Goal: Information Seeking & Learning: Learn about a topic

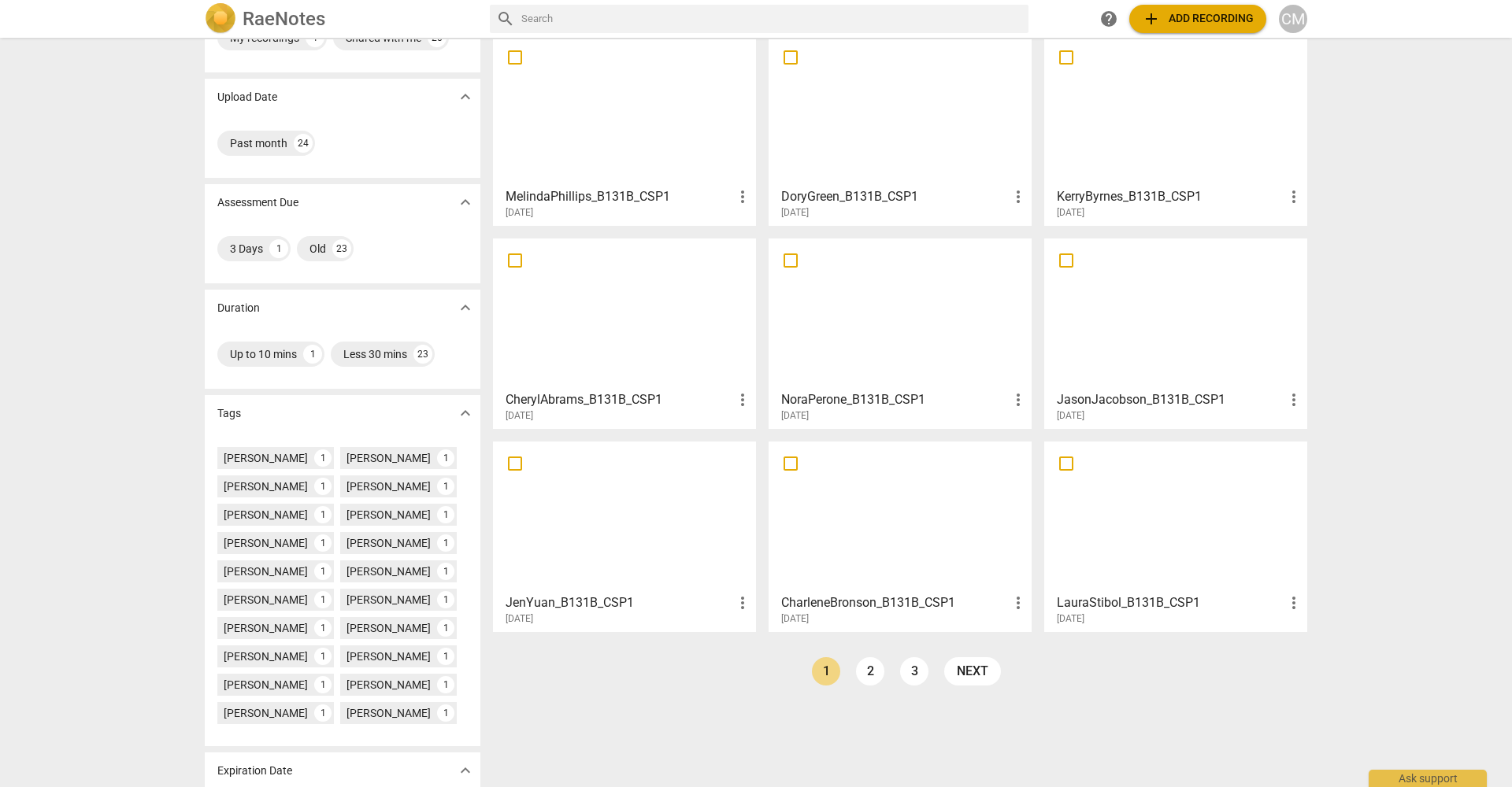
scroll to position [96, 0]
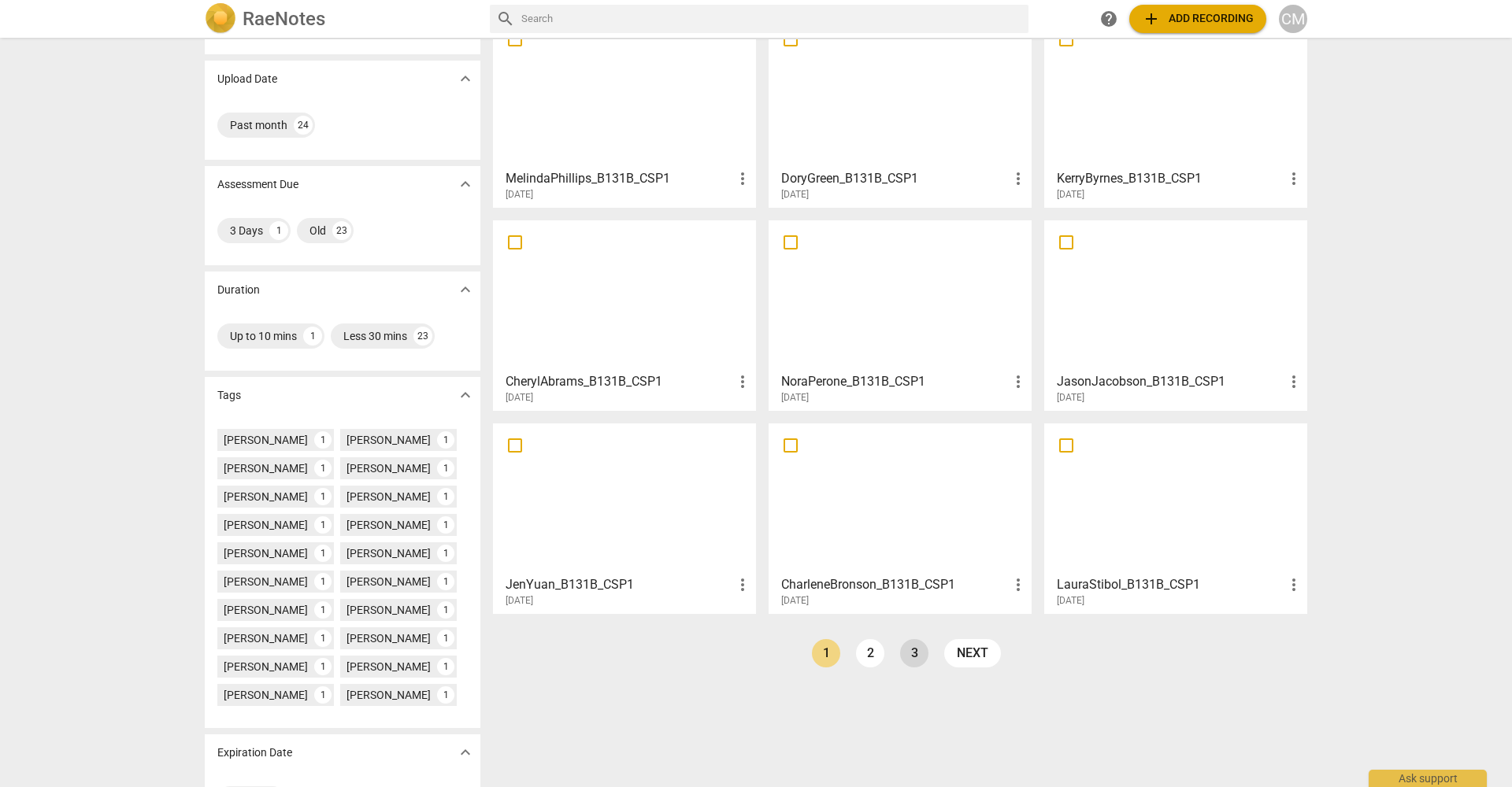
click at [911, 646] on link "3" at bounding box center [914, 654] width 29 height 29
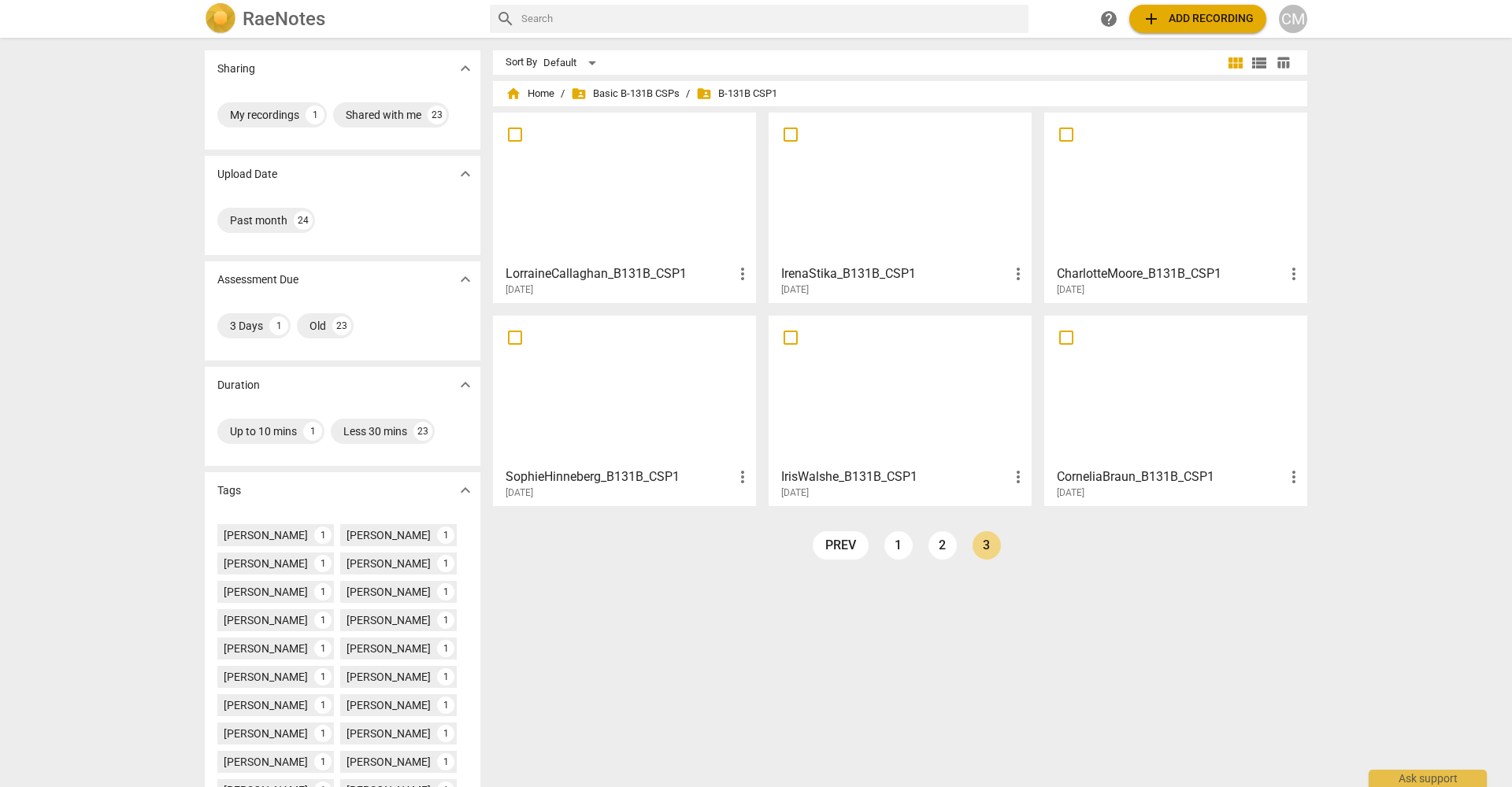
click at [1132, 235] on div at bounding box center [1175, 188] width 252 height 140
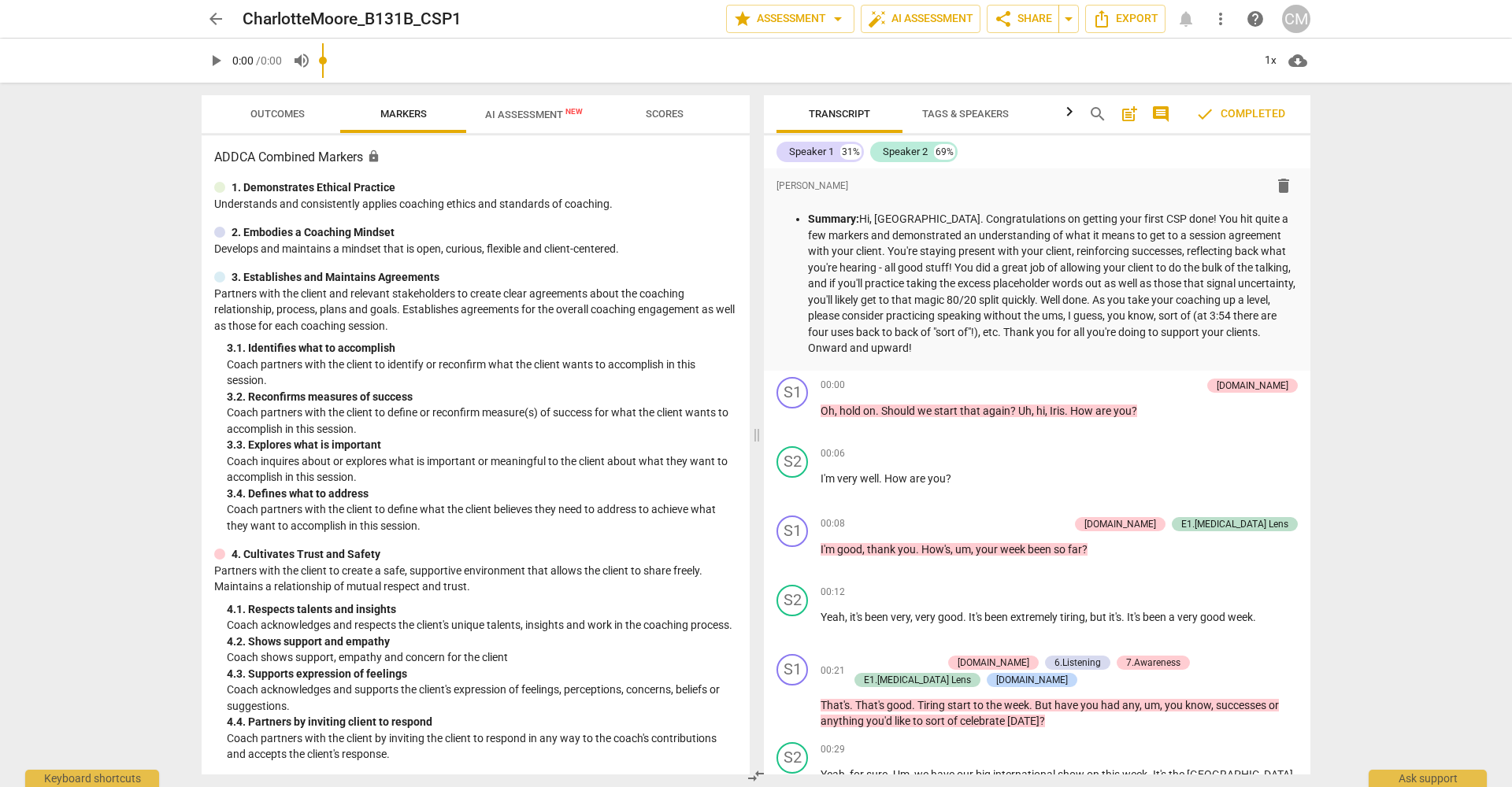
click at [507, 110] on span "AI Assessment New" at bounding box center [534, 114] width 98 height 11
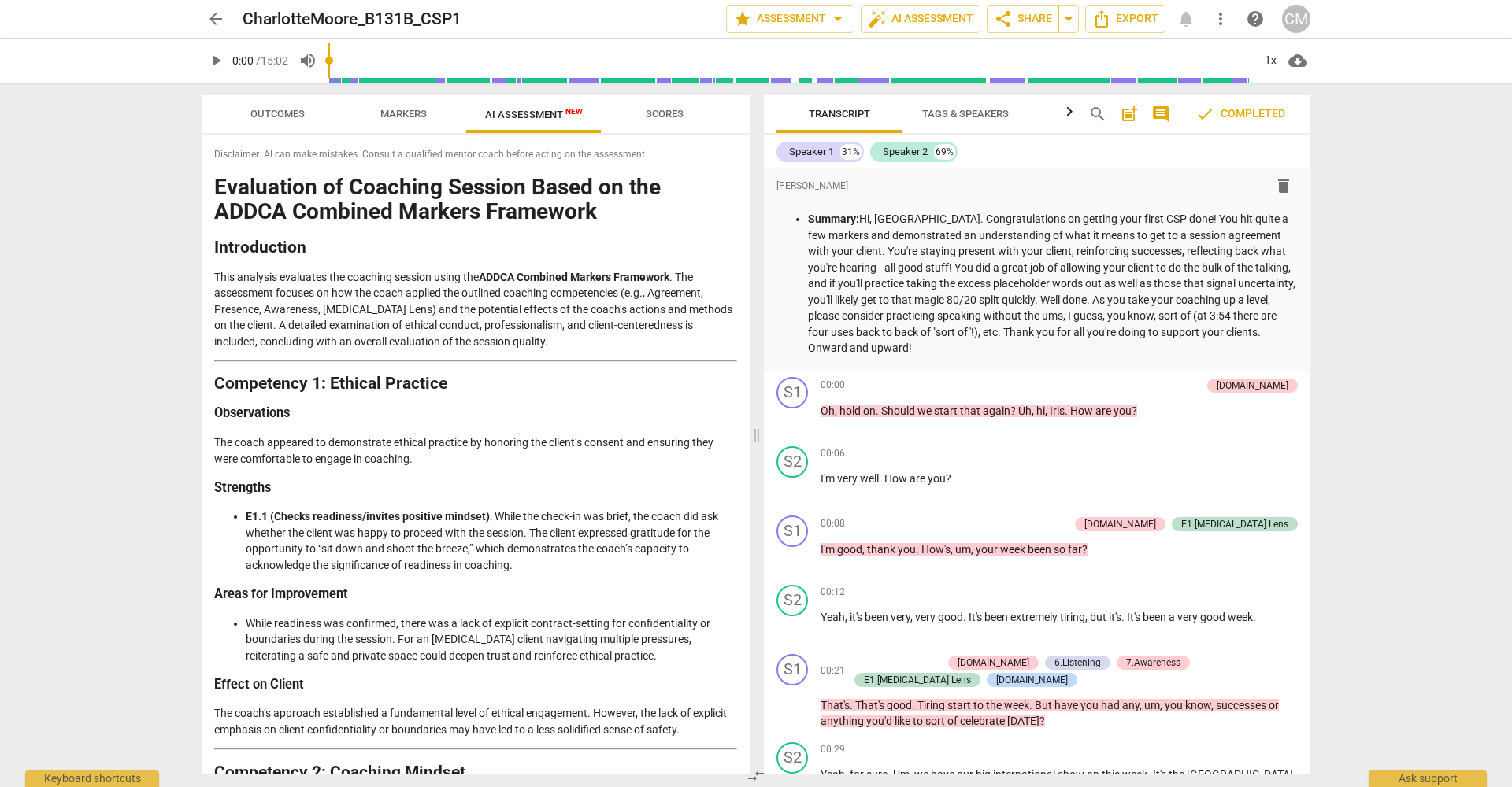
click at [387, 101] on button "Markers" at bounding box center [403, 114] width 126 height 37
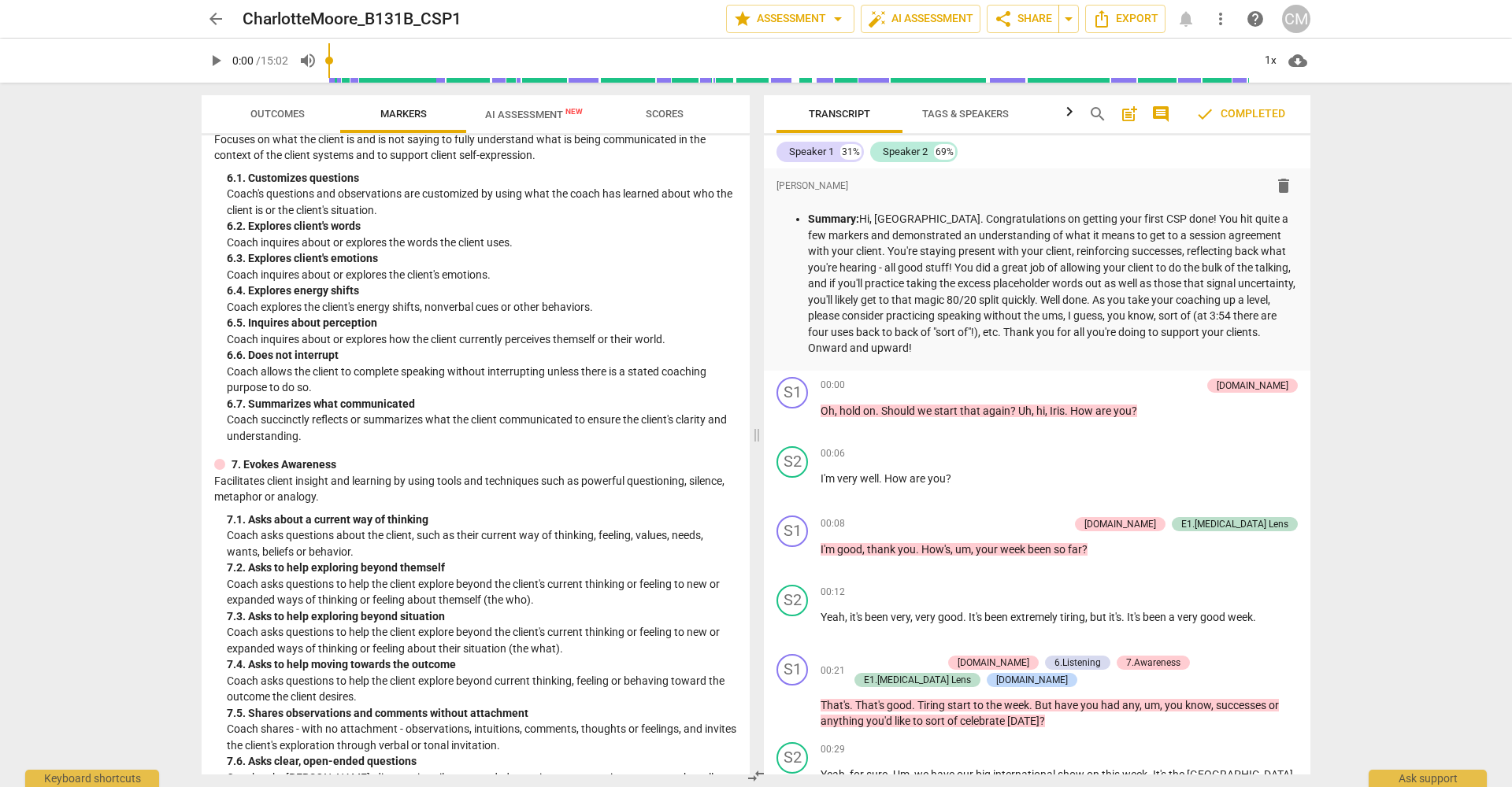
scroll to position [924, 0]
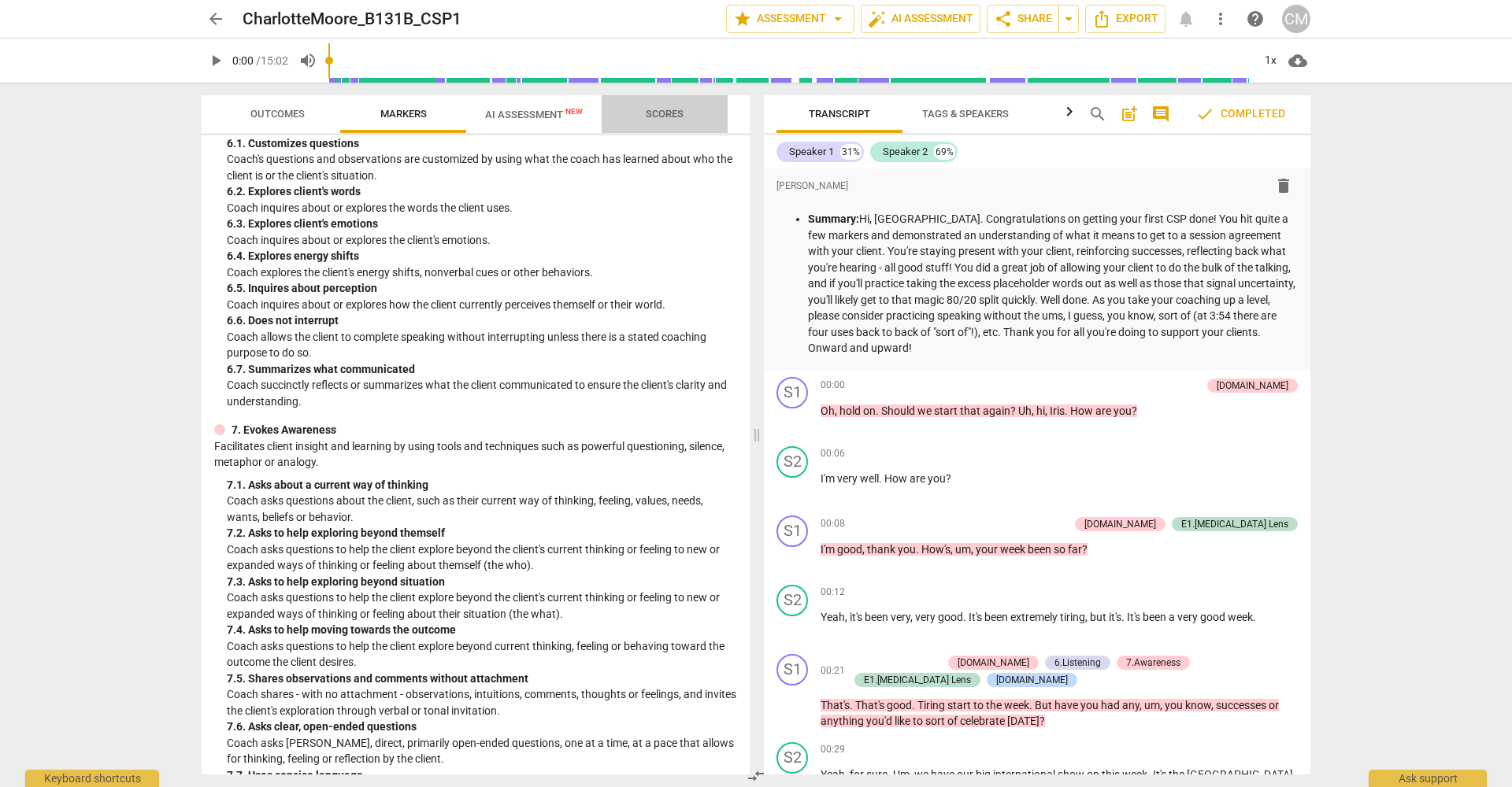
click at [661, 116] on span "Scores" at bounding box center [664, 114] width 37 height 11
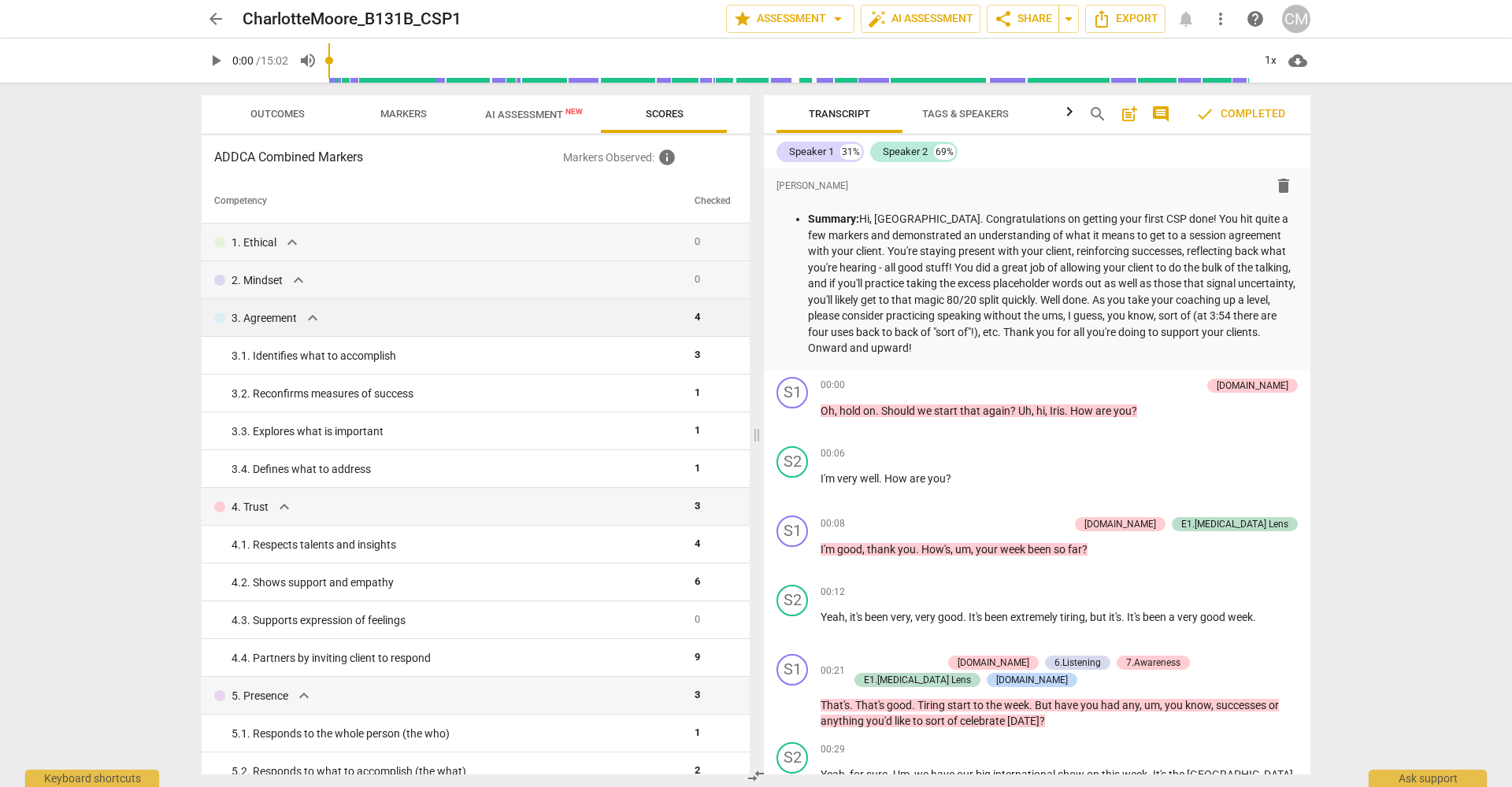
click at [321, 316] on span "expand_more" at bounding box center [313, 318] width 19 height 19
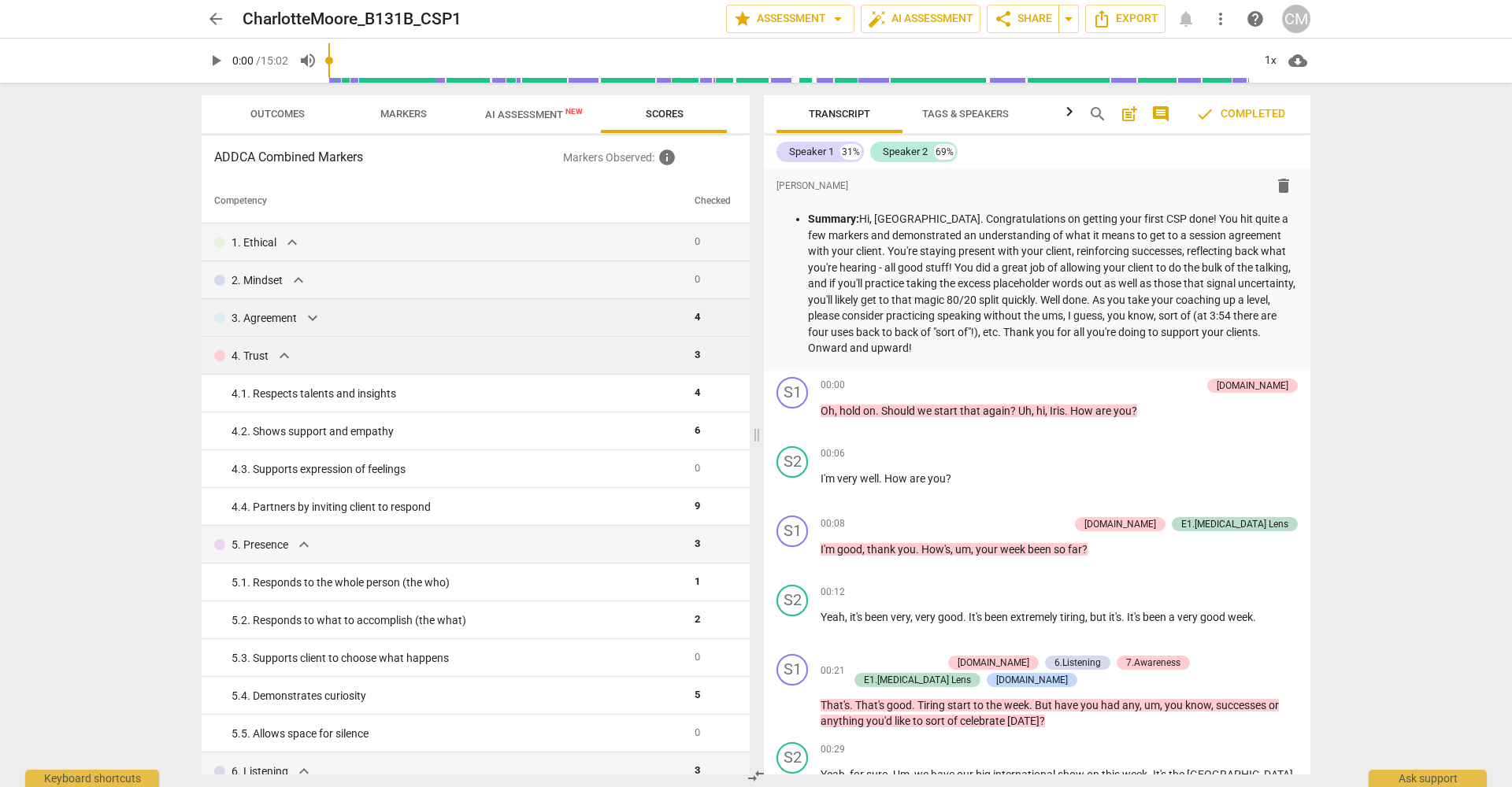
click at [282, 353] on span "expand_more" at bounding box center [284, 356] width 19 height 19
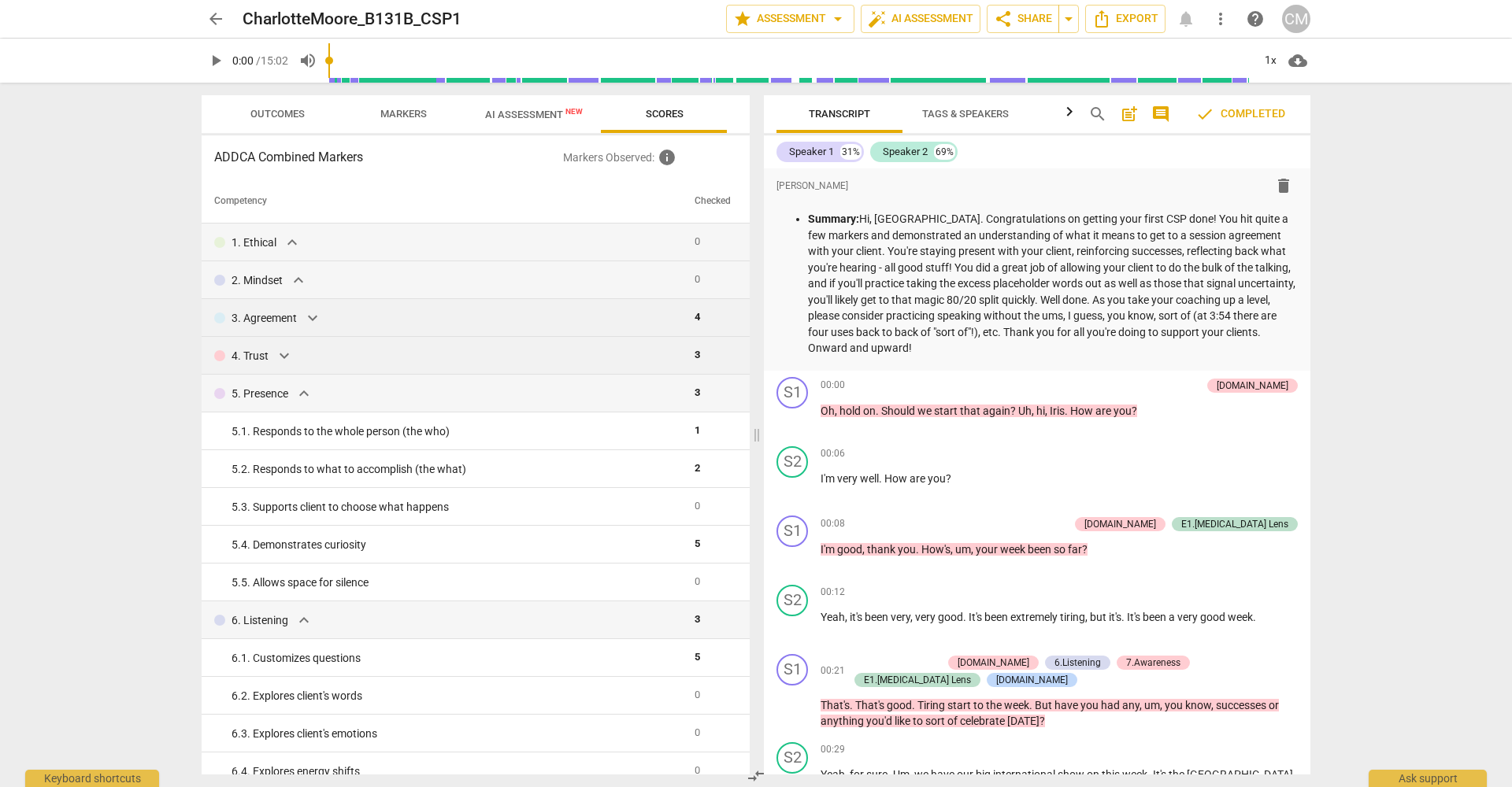
click at [282, 353] on span "expand_more" at bounding box center [284, 356] width 19 height 19
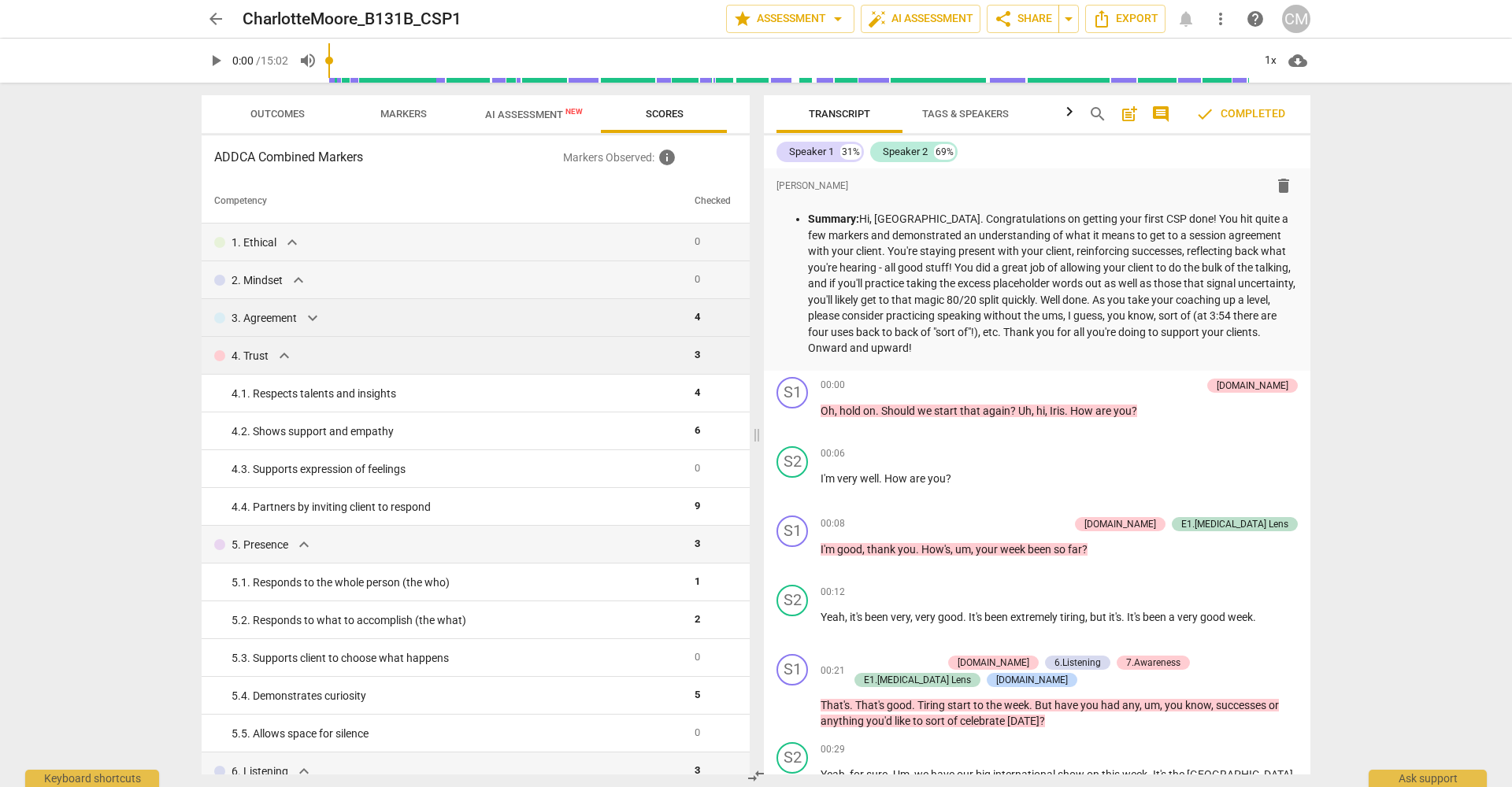
click at [282, 353] on span "expand_more" at bounding box center [284, 356] width 19 height 19
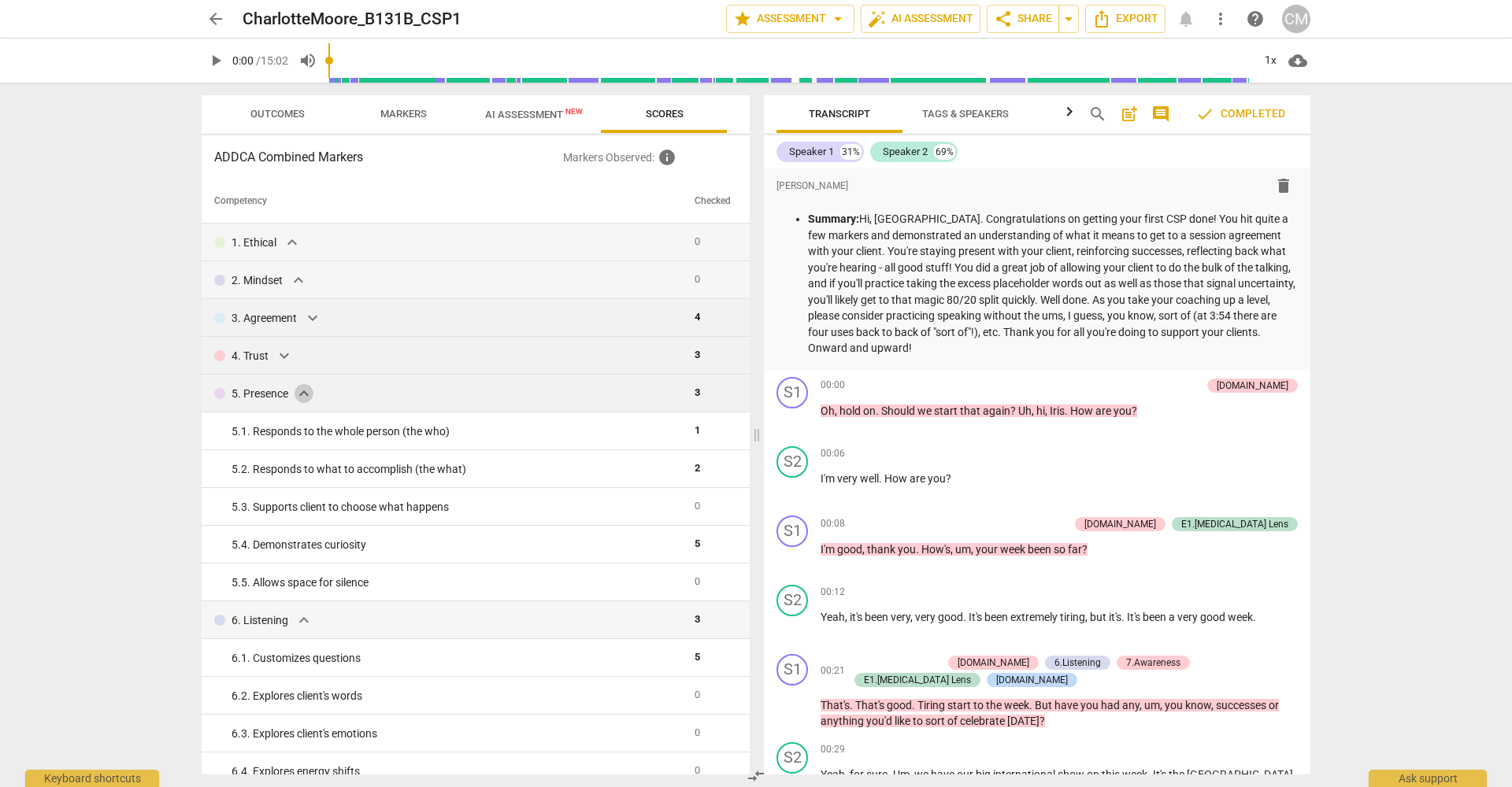
click at [307, 401] on span "expand_more" at bounding box center [305, 394] width 19 height 19
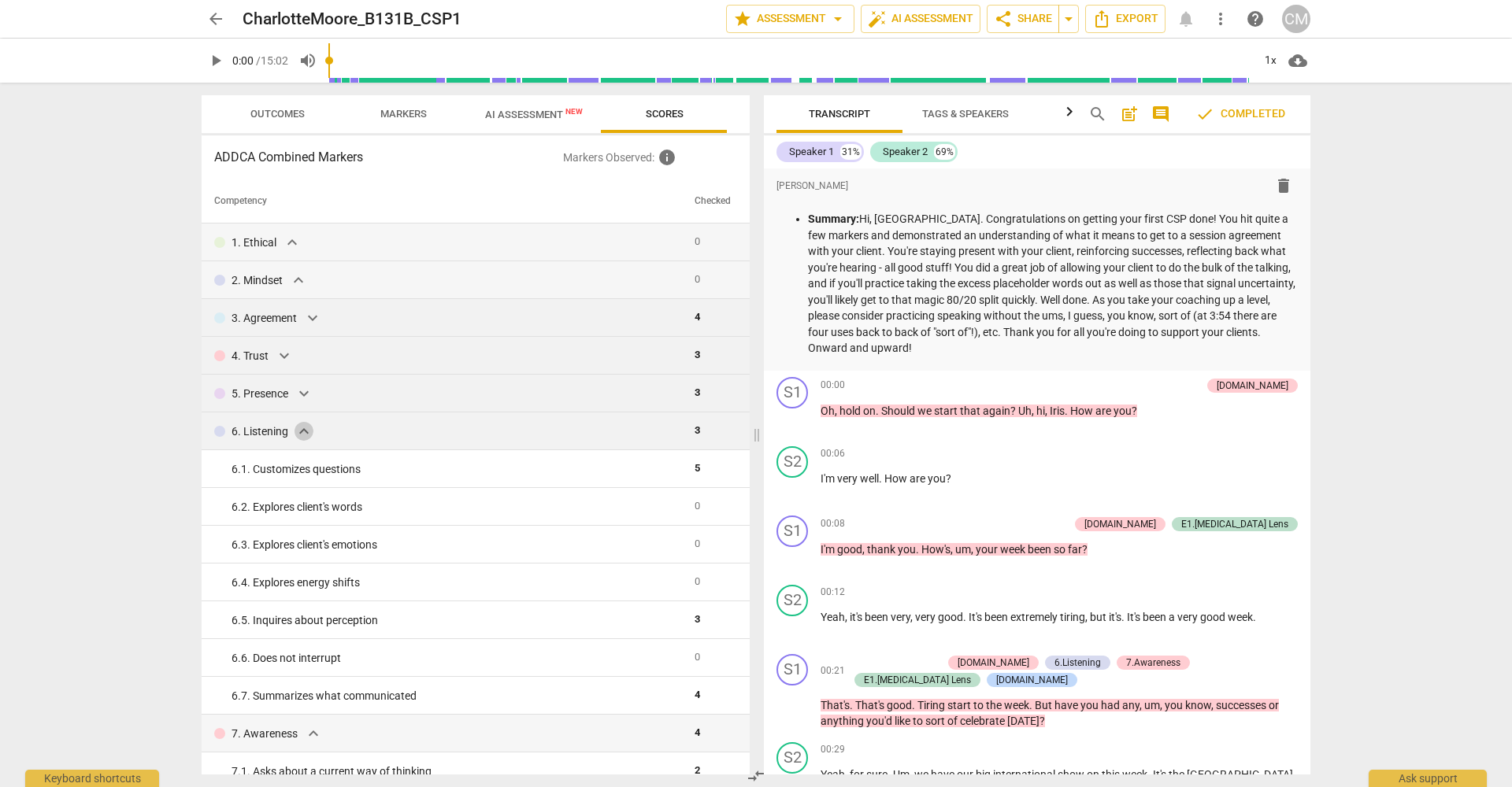
click at [304, 434] on span "expand_more" at bounding box center [305, 432] width 19 height 19
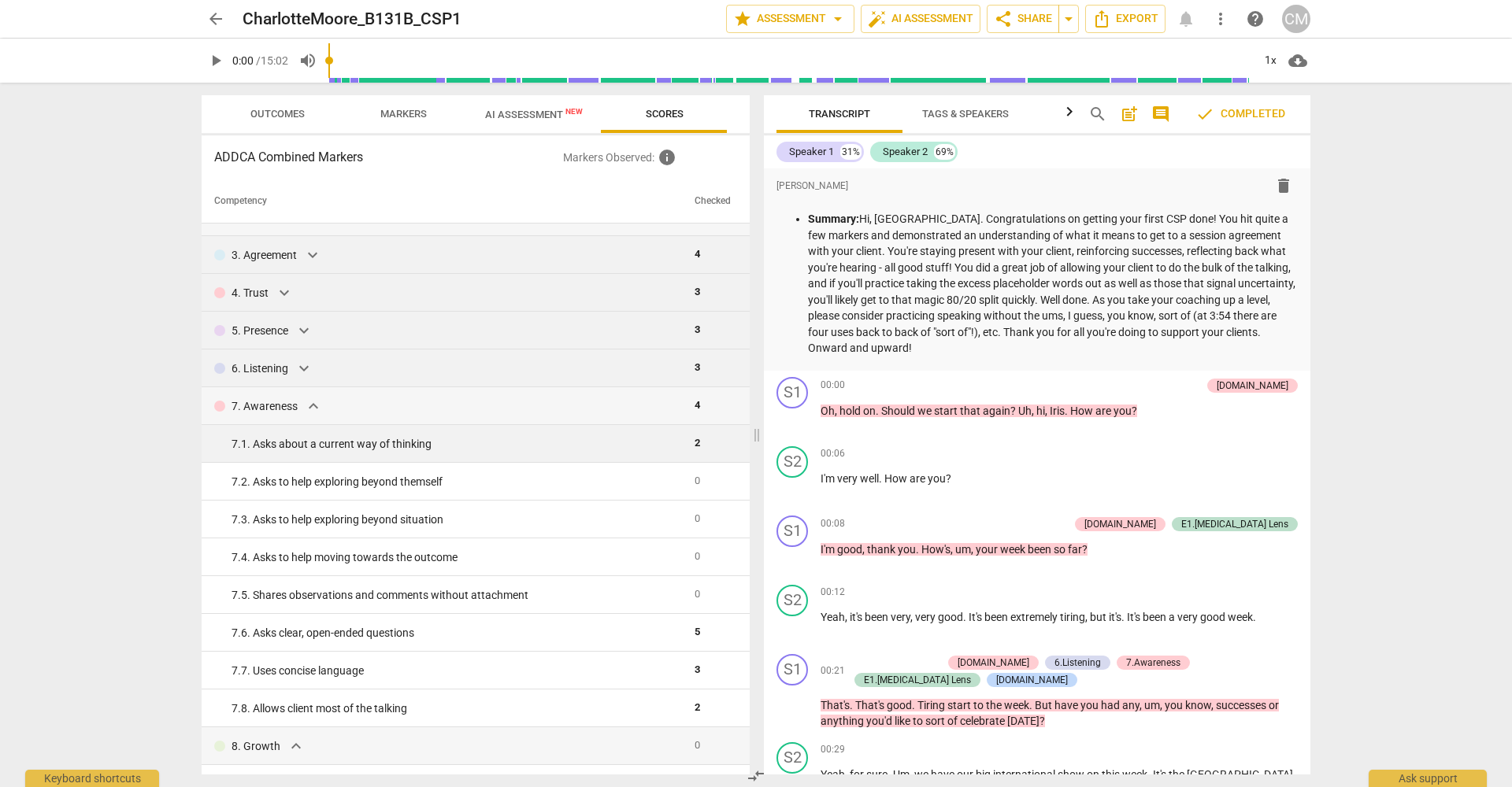
scroll to position [61, 0]
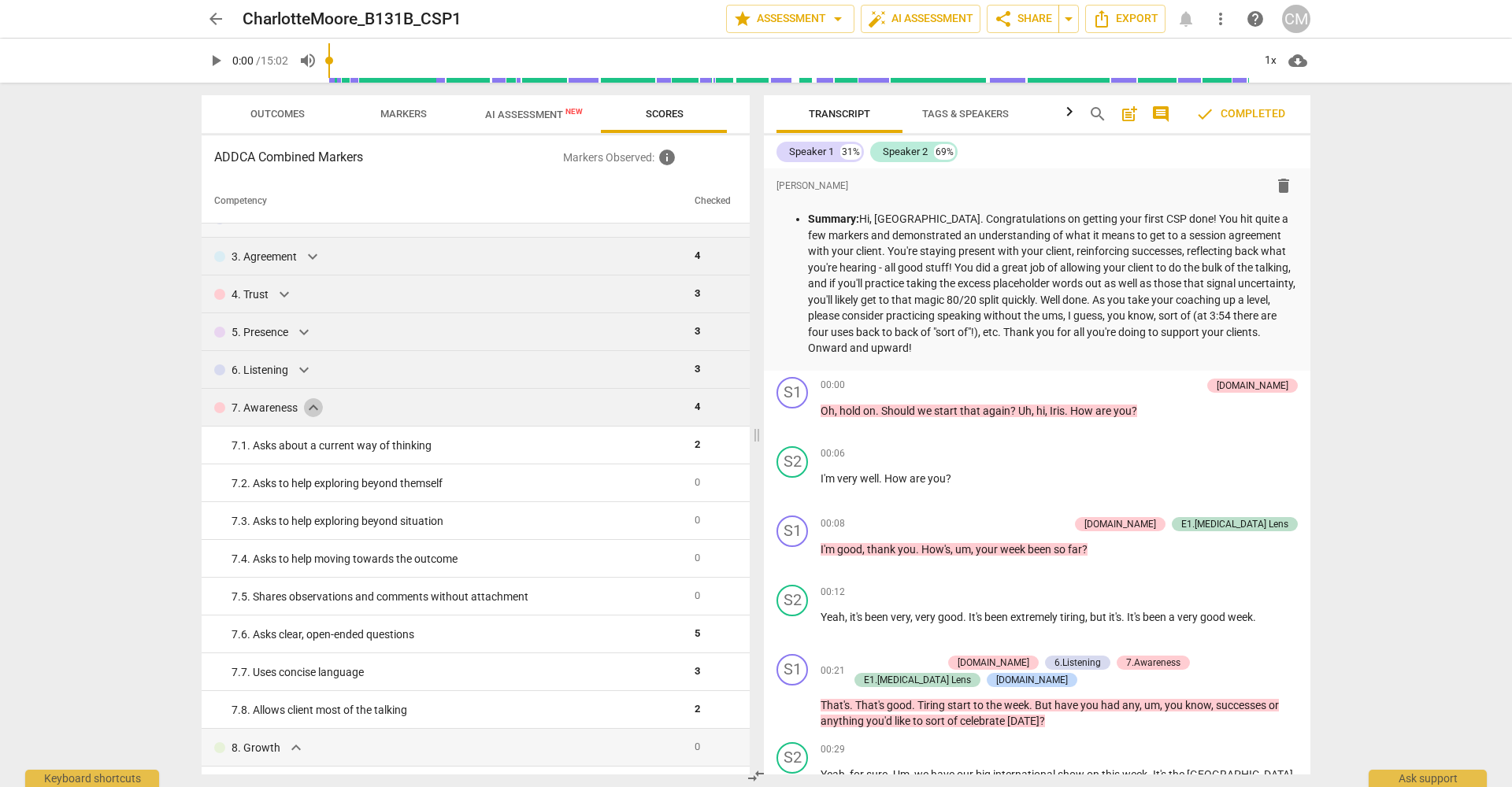
click at [306, 403] on span "expand_more" at bounding box center [313, 408] width 19 height 19
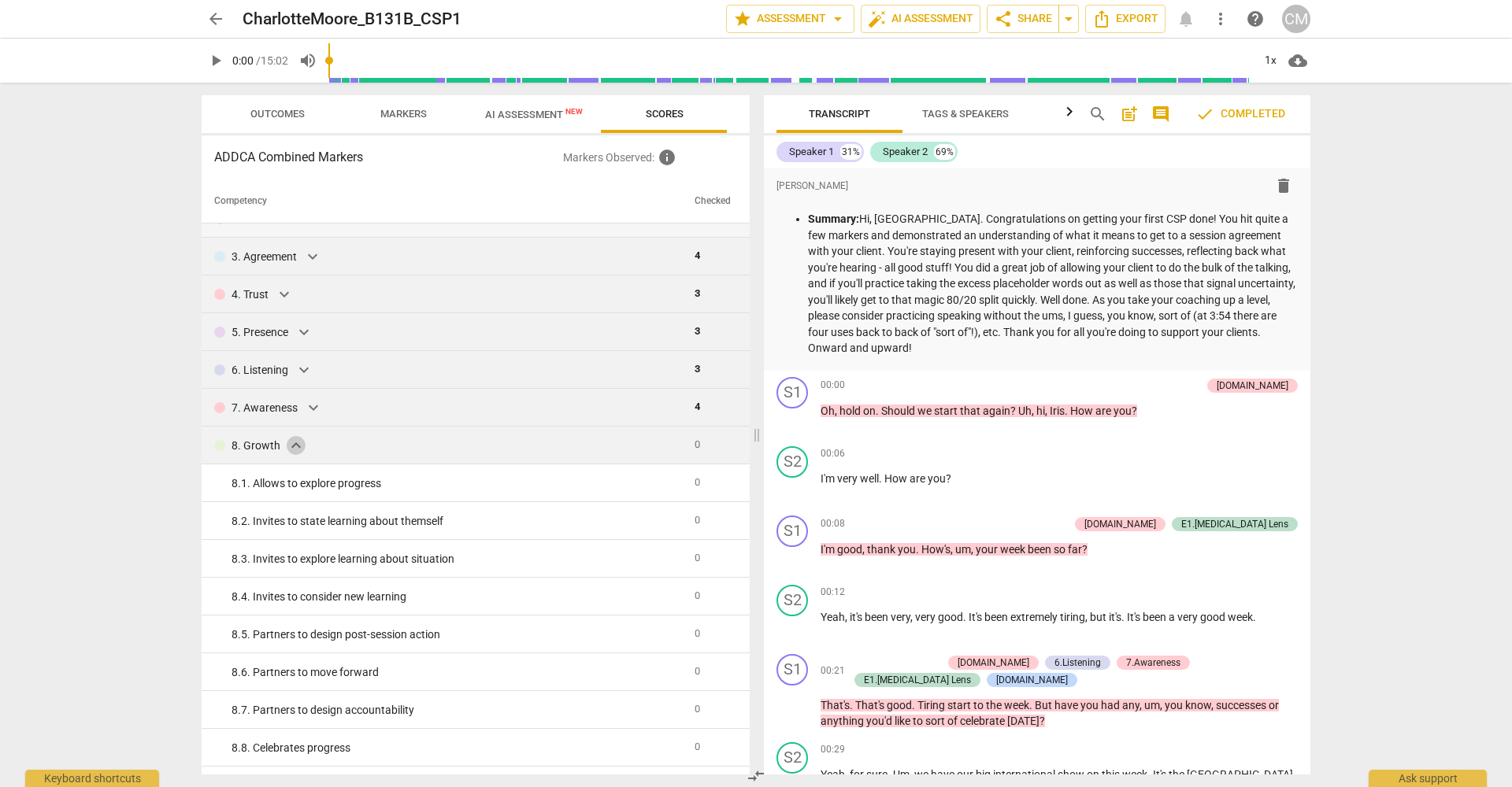
click at [300, 444] on span "expand_more" at bounding box center [296, 446] width 19 height 19
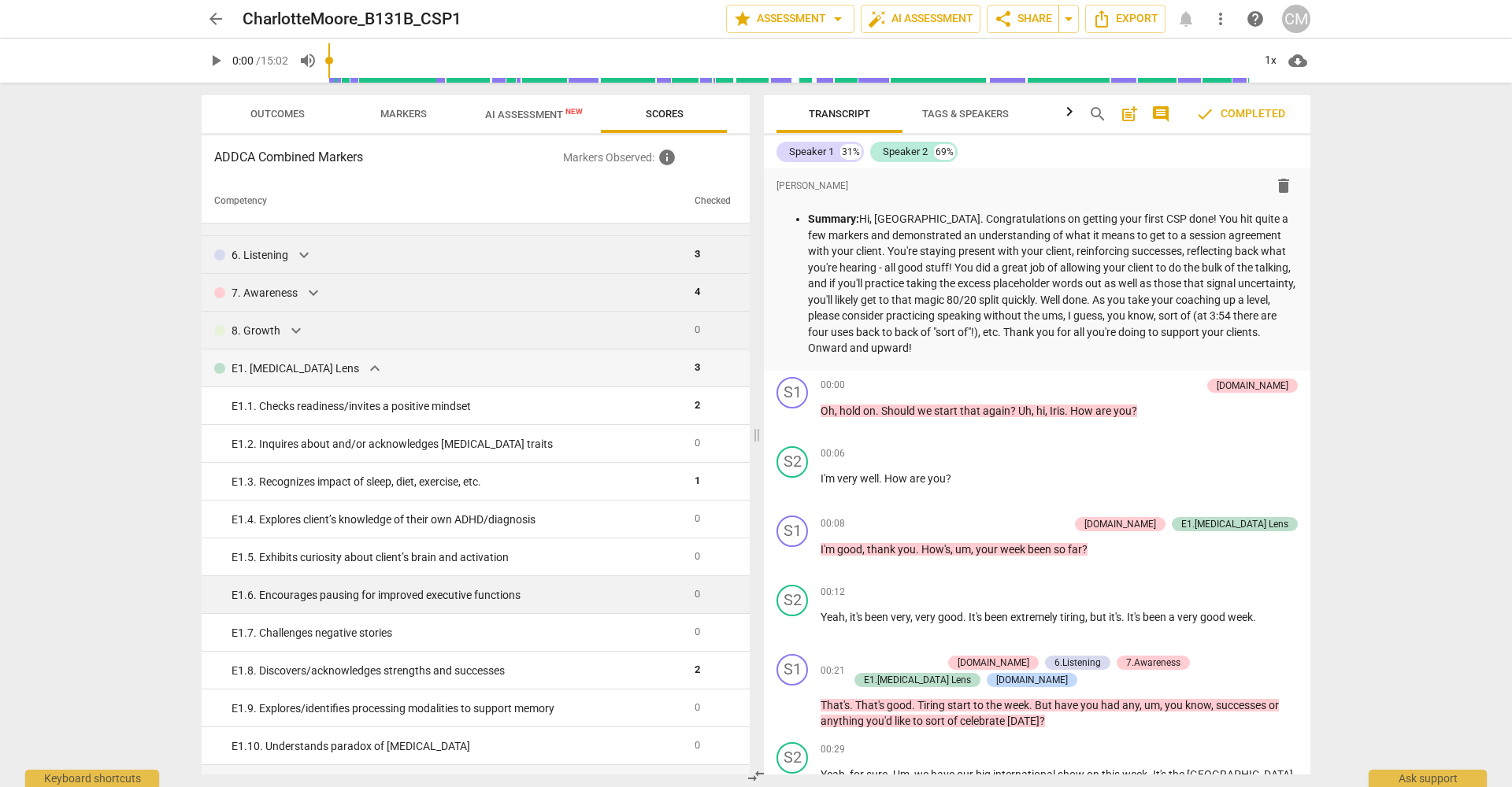
scroll to position [161, 0]
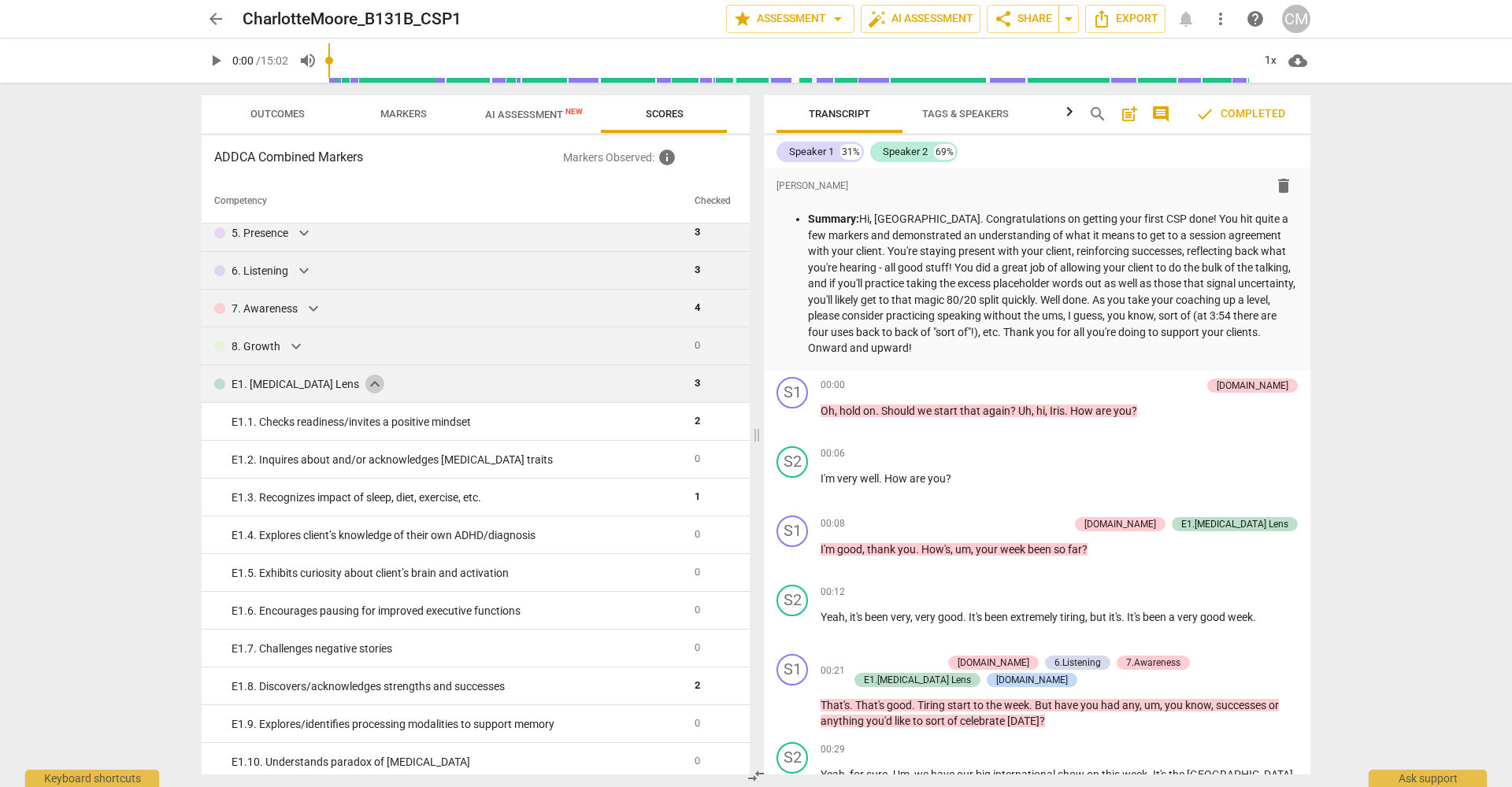
click at [366, 383] on span "expand_more" at bounding box center [375, 384] width 19 height 19
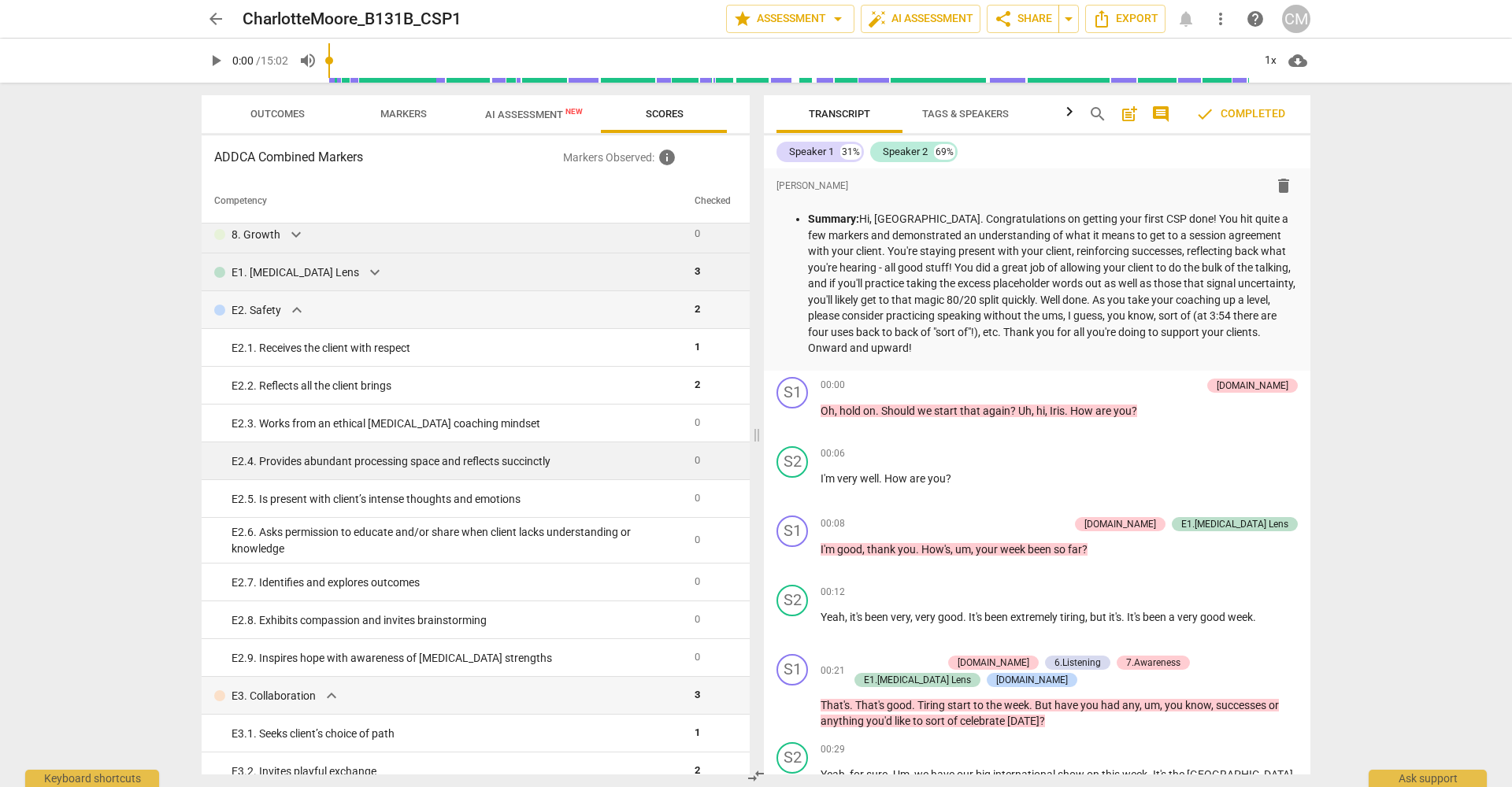
scroll to position [273, 0]
click at [294, 313] on span "expand_more" at bounding box center [297, 309] width 19 height 19
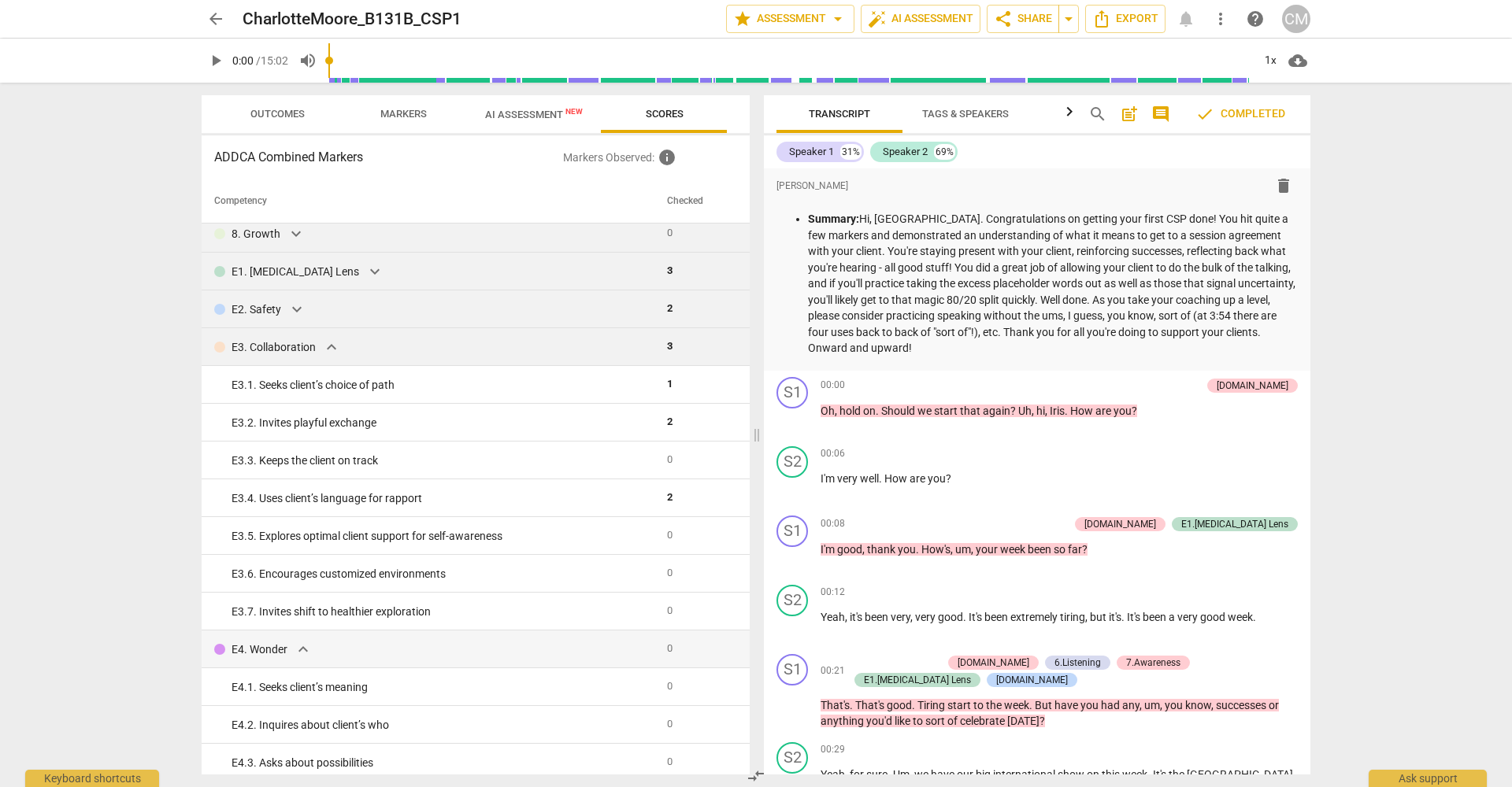
click at [329, 348] on span "expand_more" at bounding box center [331, 348] width 19 height 19
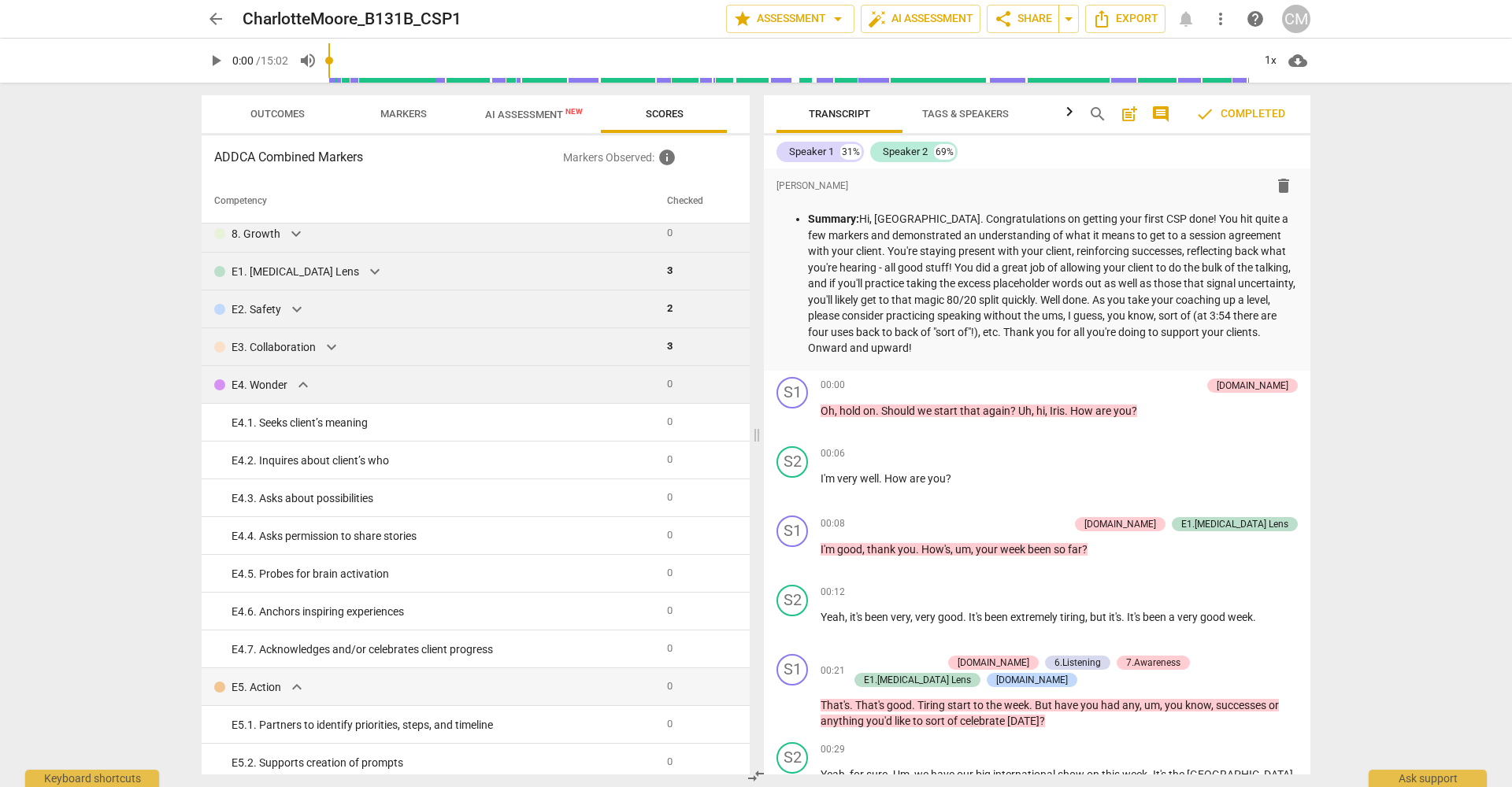
click at [302, 385] on span "expand_more" at bounding box center [304, 385] width 19 height 19
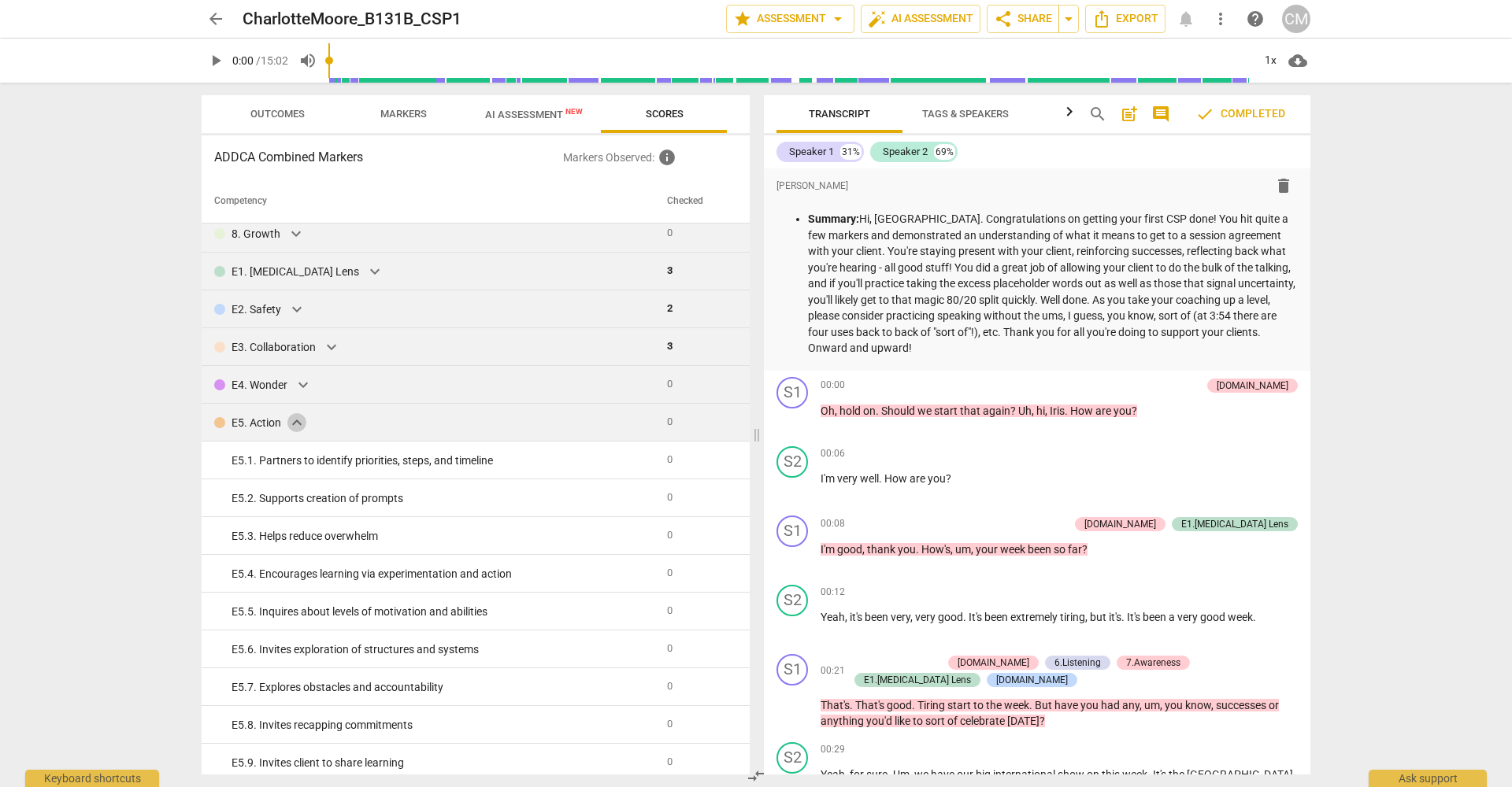
click at [297, 424] on span "expand_more" at bounding box center [297, 423] width 19 height 19
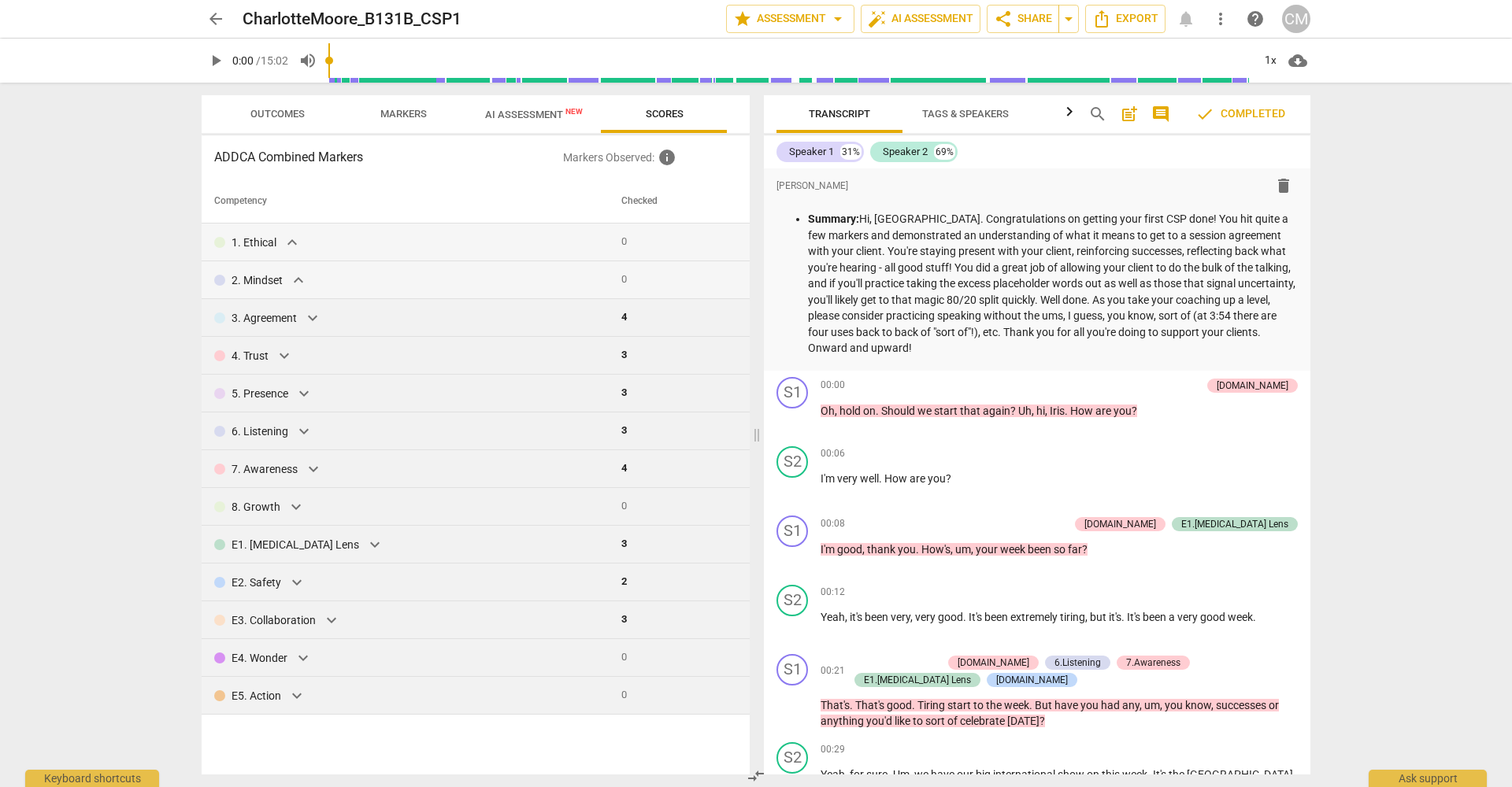
scroll to position [0, 0]
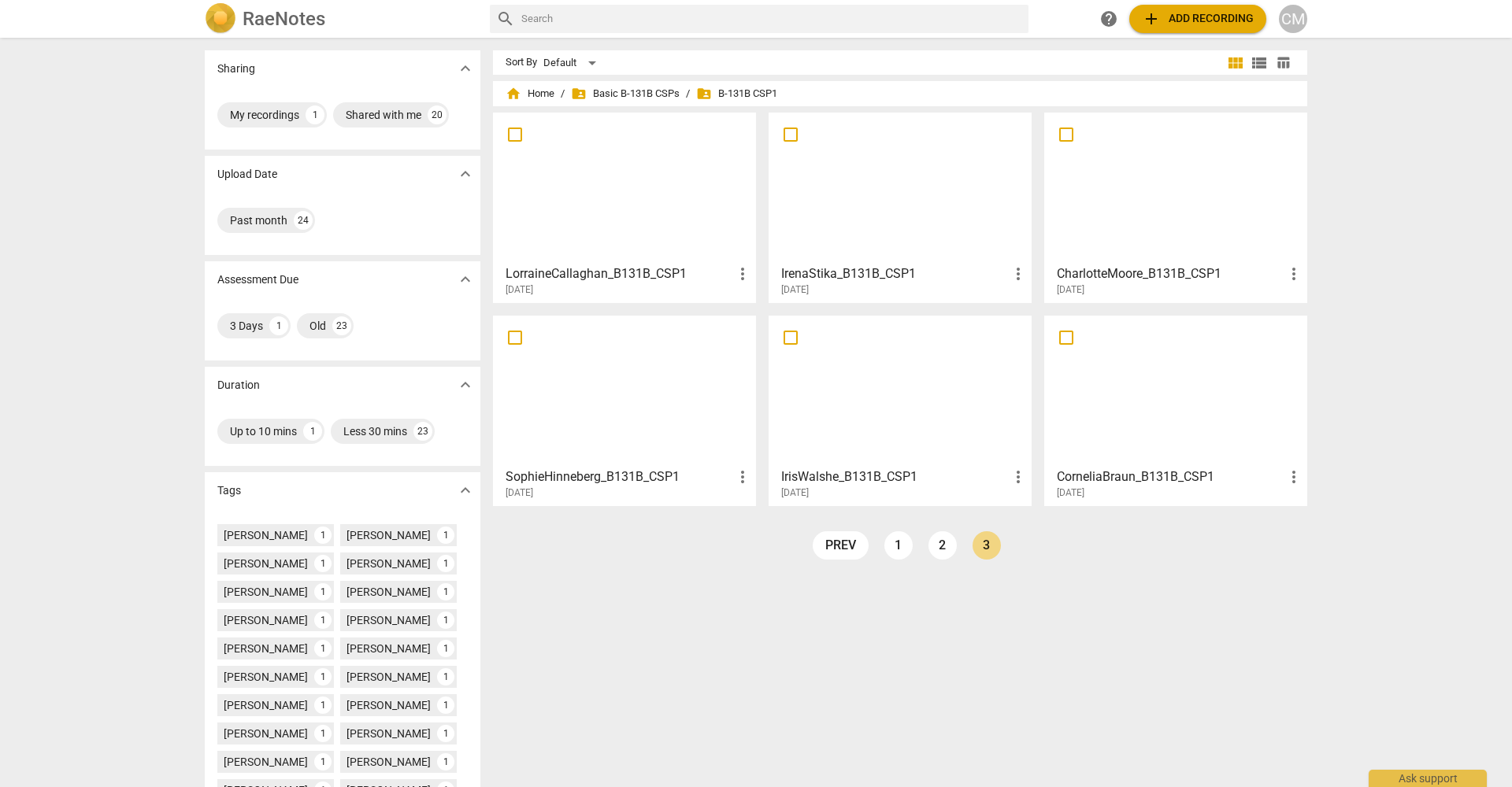
click at [943, 473] on h3 "IrisWalshe_B131B_CSP1" at bounding box center [895, 477] width 228 height 19
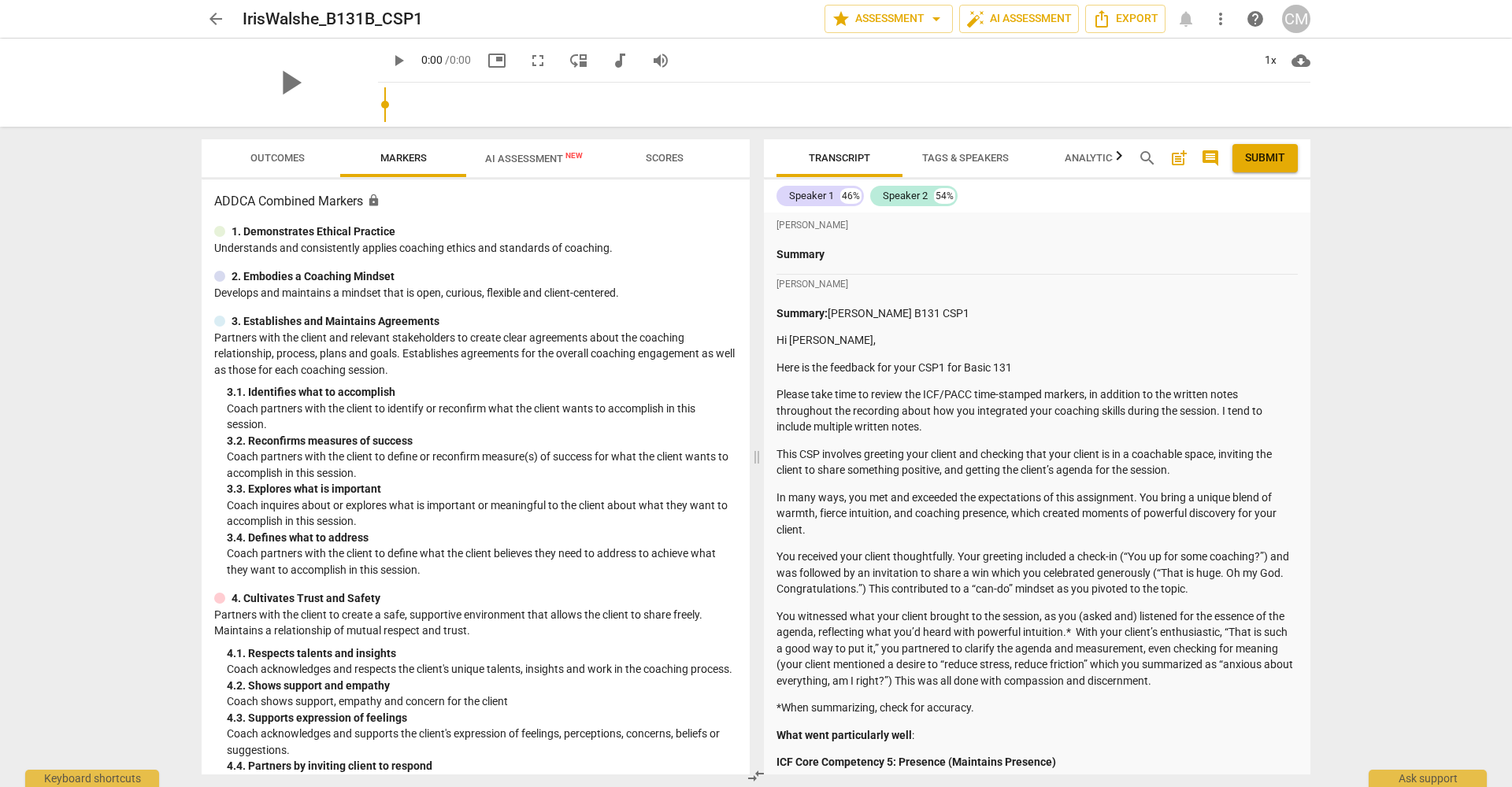
click at [507, 164] on span "AI Assessment New" at bounding box center [534, 159] width 98 height 11
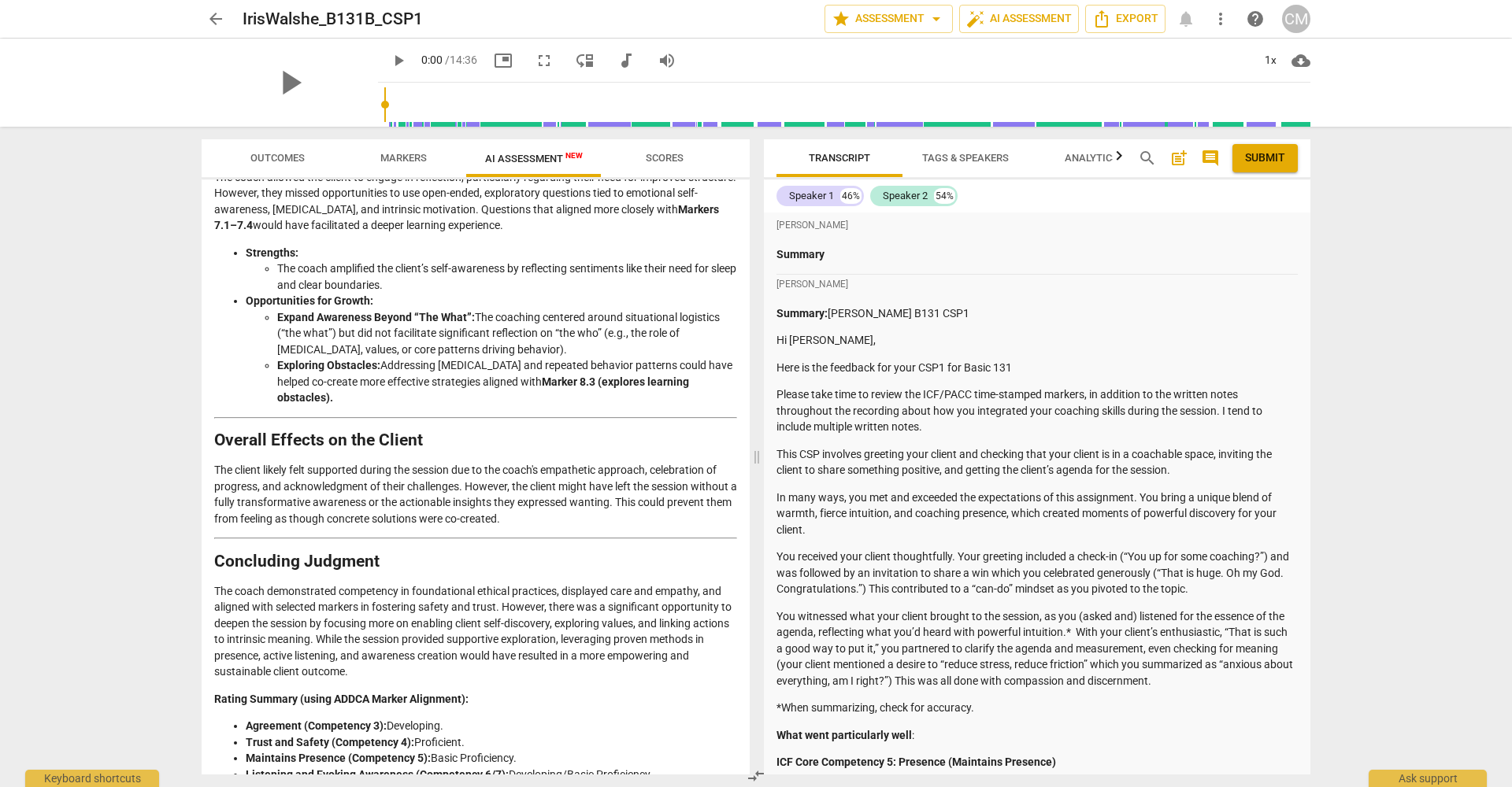
scroll to position [2032, 0]
click at [216, 18] on span "arrow_back" at bounding box center [215, 19] width 19 height 19
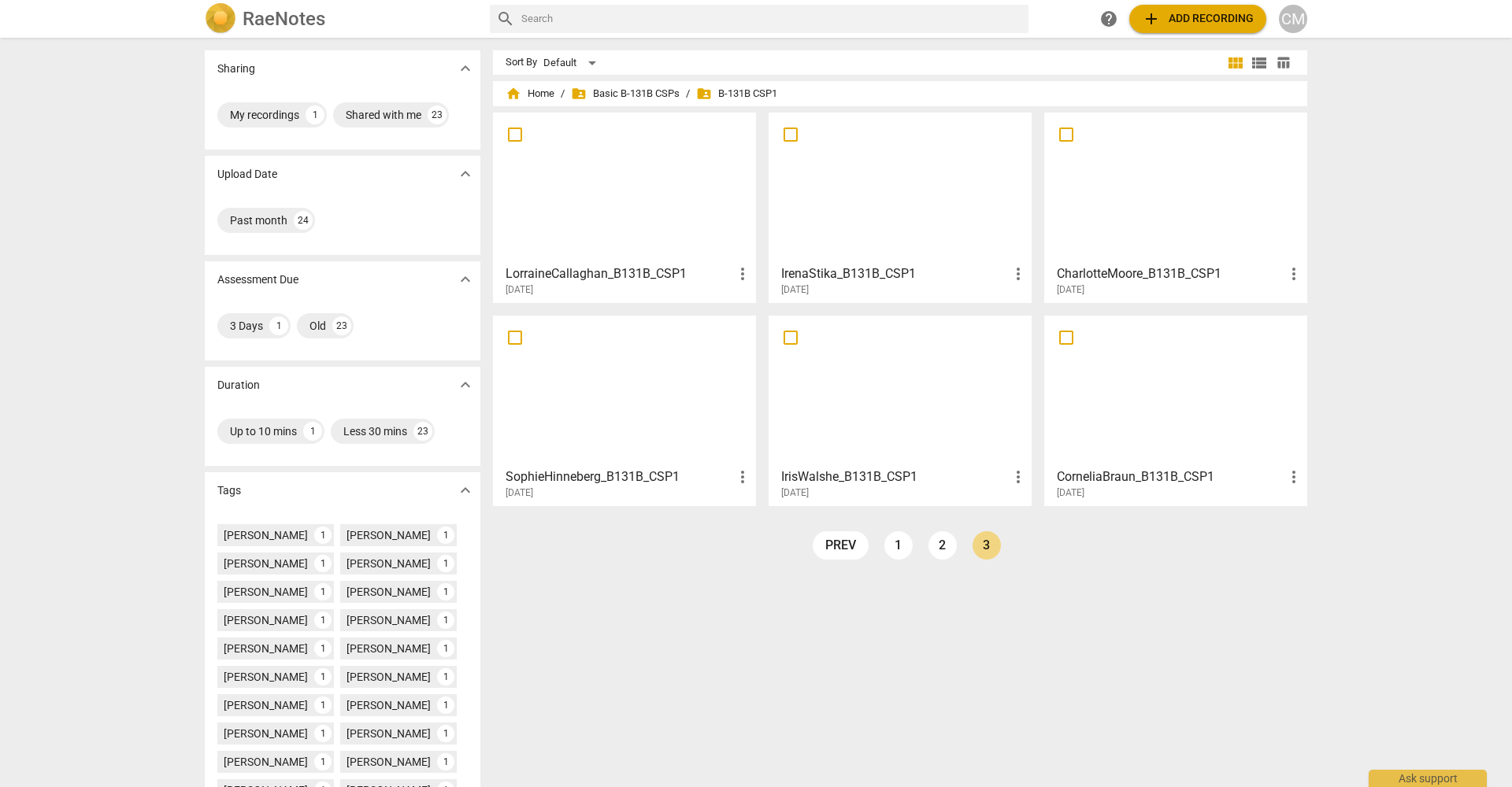
click at [615, 271] on h3 "LorraineCallaghan_B131B_CSP1" at bounding box center [620, 274] width 228 height 19
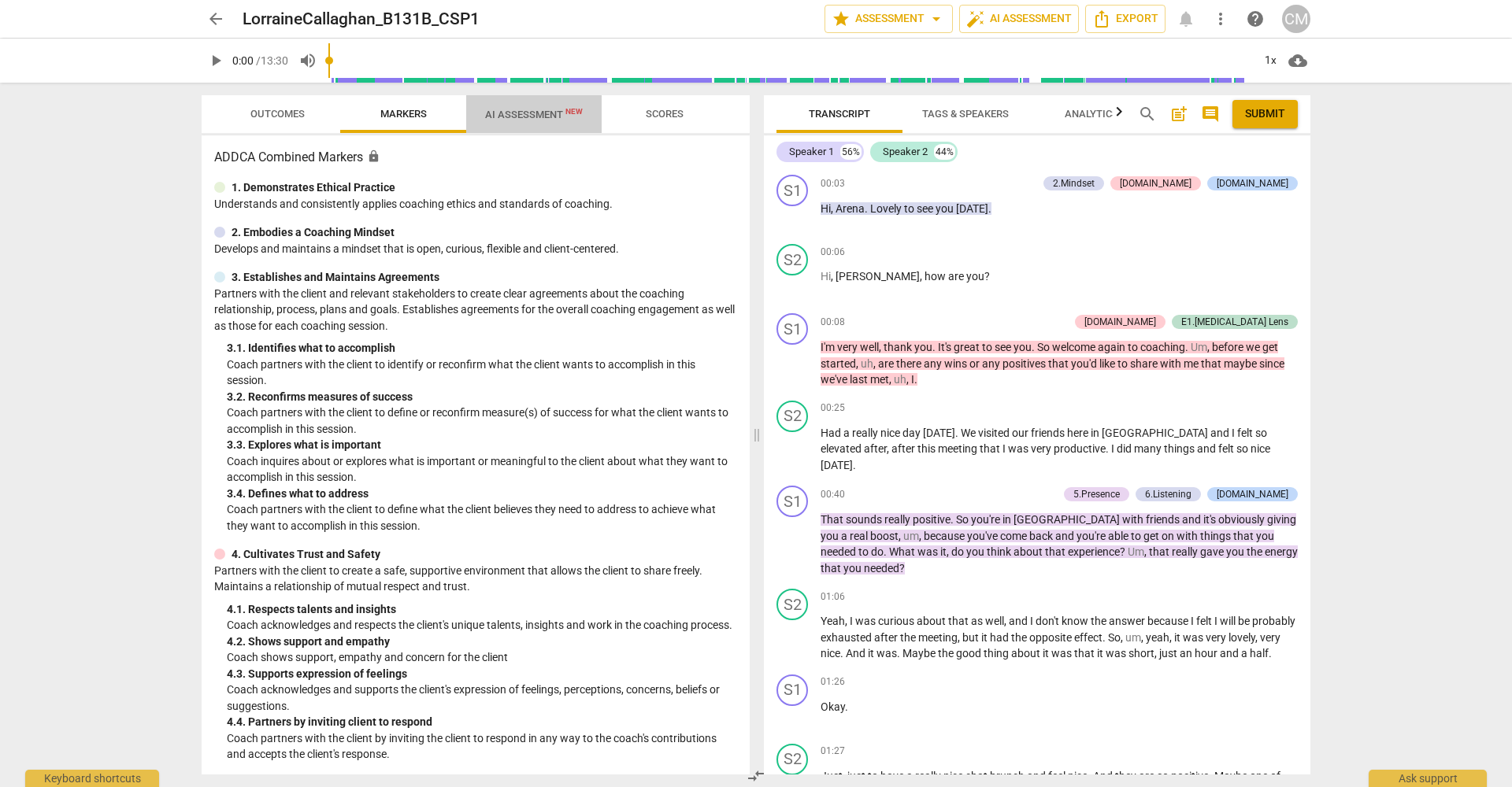
click at [517, 116] on span "AI Assessment New" at bounding box center [534, 114] width 98 height 11
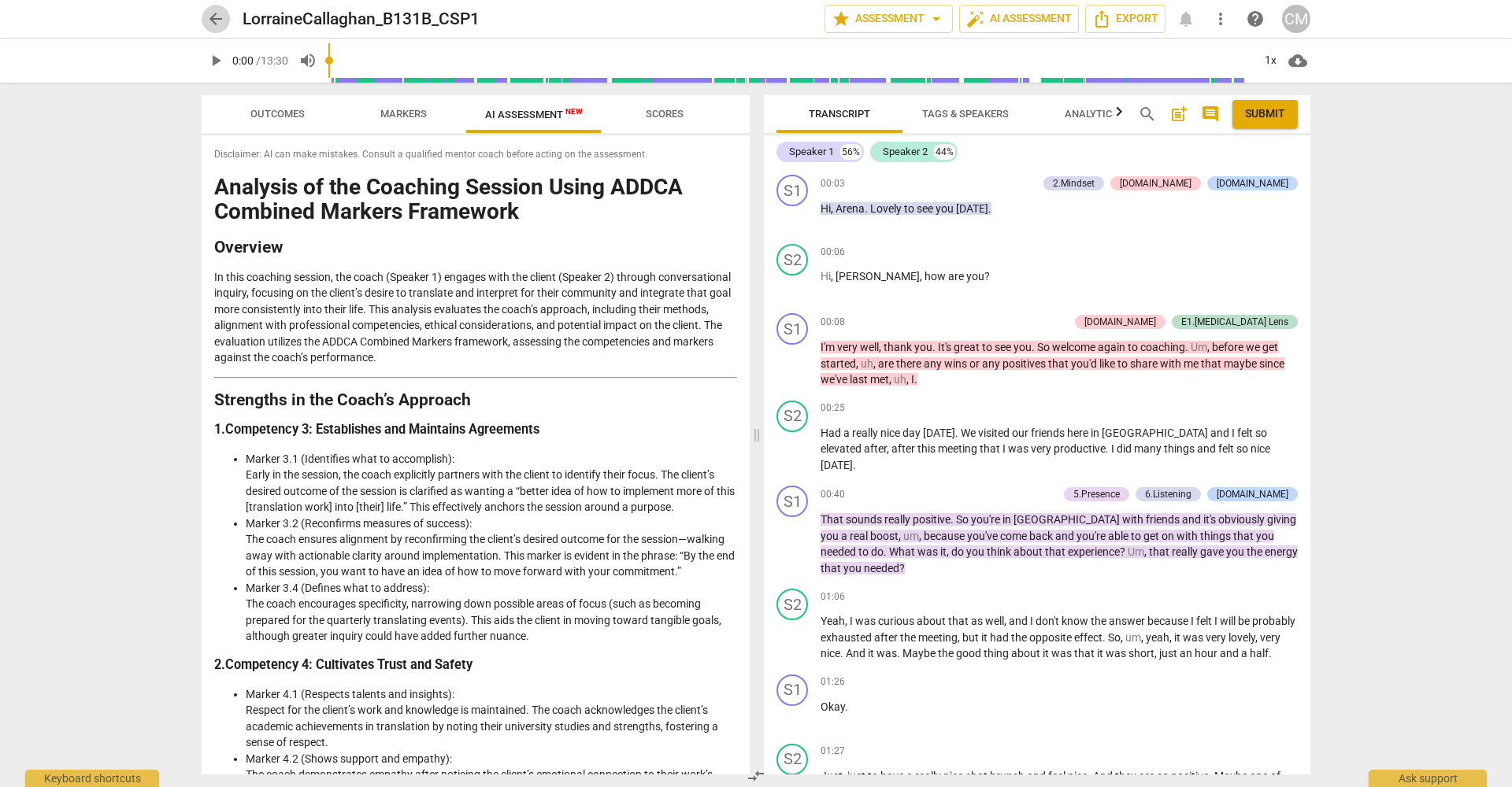
click at [215, 21] on span "arrow_back" at bounding box center [215, 19] width 19 height 19
